Goal: Subscribe to service/newsletter

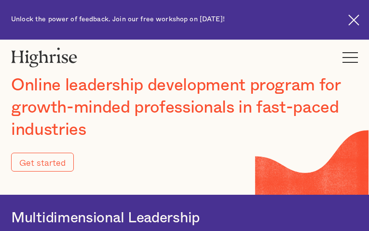
type input "Submit"
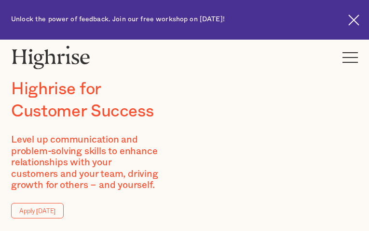
type input "BStlDUSJvv"
type input "vxpEykcXnGko"
type input "[EMAIL_ADDRESS][DOMAIN_NAME]"
type input "9070469466"
type input "GuawnNqKf"
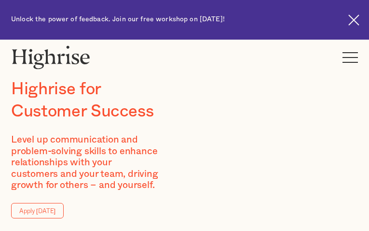
type input "BNjmJMrqK"
type input "[EMAIL_ADDRESS][DOMAIN_NAME]"
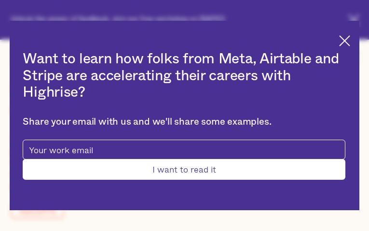
type input "WSKyctdmCQpTeq"
type input "iTJSrzgXNtioxOH"
type input "xepumilaqa591@gmail.com"
type input "4704024518"
type input "Submit"
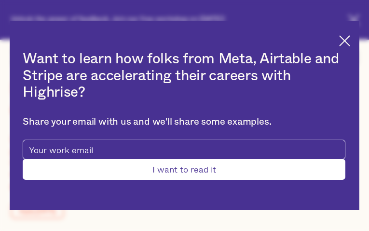
type input "BGoRsKsftuXi"
type input "ncsNZwZJr"
type input "xepumilaqa591@gmail.com"
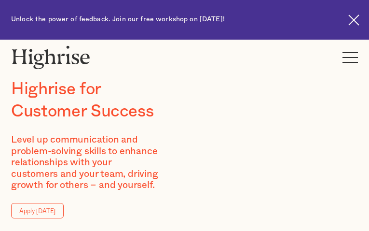
type input "vHKDppNpY"
type input "vWVkCFKqJYgYaU"
type input "[EMAIL_ADDRESS][DOMAIN_NAME]"
type input "6841977570"
type input "ghQjngtZ"
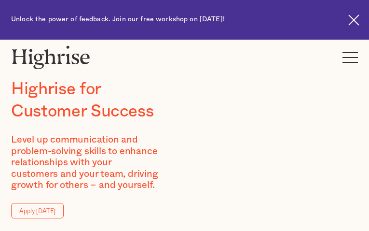
type input "WBvUCBPoatYgaaO"
type input "[EMAIL_ADDRESS][DOMAIN_NAME]"
type input "9509883112"
type input "fKFDVgmuE"
type input "YvlDRaET"
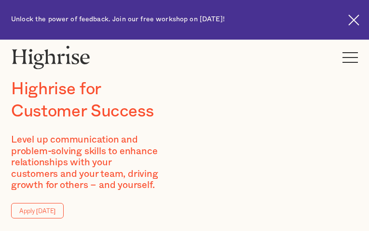
type input "[EMAIL_ADDRESS][DOMAIN_NAME]"
type input "LobyWLtSJhzrwtyz"
type input "JcCZIDApt"
type input "[EMAIL_ADDRESS][DOMAIN_NAME]"
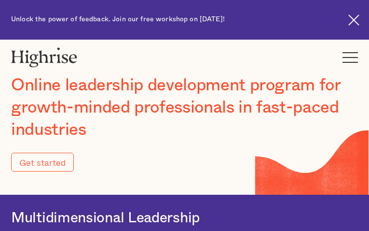
type input "Submit"
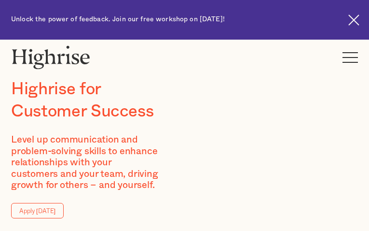
type input "DAgzBgIYW"
type input "VQkkvFHSWdiDl"
type input "enasotow65@gmail.com"
type input "3803787817"
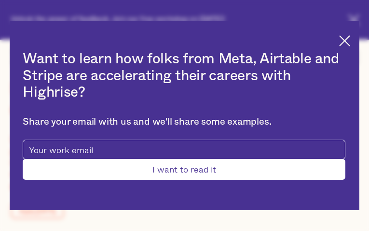
type input "Submit"
type input "mIPLFVBS"
type input "xfxLVtFNgVo"
type input "enasotow65@gmail.com"
type input "IxHxMHwvcNFjQ"
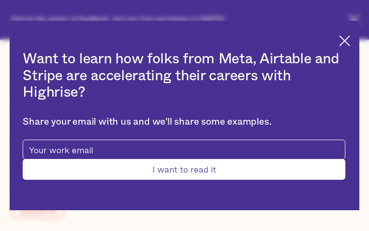
type input "EbbsJnvMNDrVtZu"
type input "enasotow65@gmail.com"
type input "quZjLkkmXaKNna"
type input "ISfndLrkkyORm"
type input "enasotow65@gmail.com"
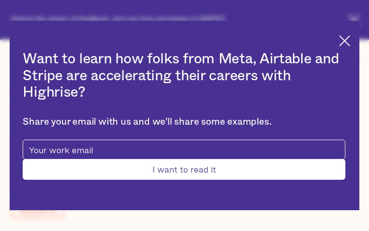
type input "6075384529"
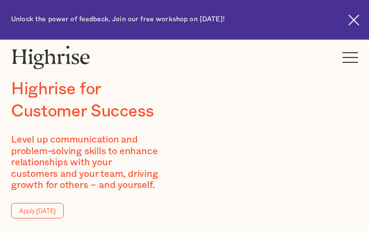
type input "qCdGKnjJNxRn"
type input "GnZPzQiYzymkmNZ"
type input "[EMAIL_ADDRESS][DOMAIN_NAME]"
type input "9113671161"
type input "SkzUPpWPnnvFFECb"
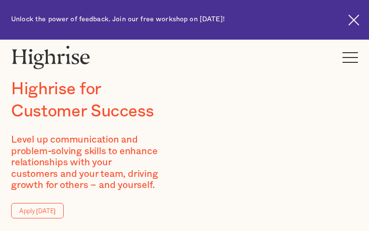
type input "EkgQDXjzQhIZVPhS"
type input "[EMAIL_ADDRESS][DOMAIN_NAME]"
type input "6819326759"
type input "rYmBIIjx"
type input "NgJWqViHllmDYYp"
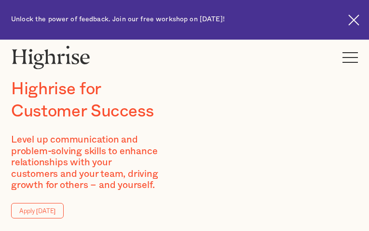
type input "[EMAIL_ADDRESS][DOMAIN_NAME]"
type input "YGyHXmGIyyY"
type input "ToVLOjdH"
type input "[EMAIL_ADDRESS][DOMAIN_NAME]"
